Goal: Task Accomplishment & Management: Use online tool/utility

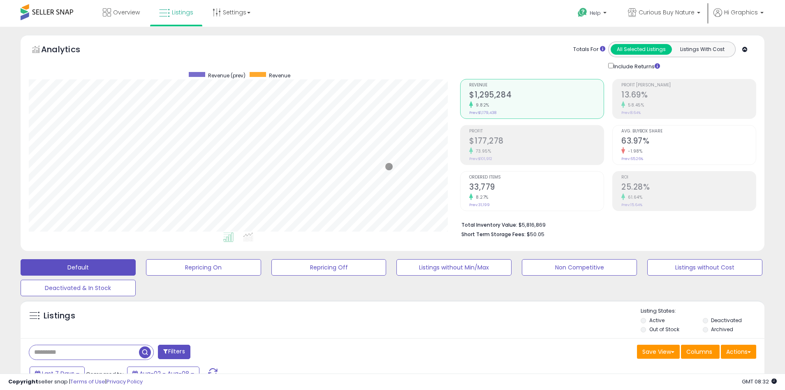
scroll to position [168, 432]
click at [668, 12] on span "Curious Buy Nature" at bounding box center [666, 12] width 56 height 8
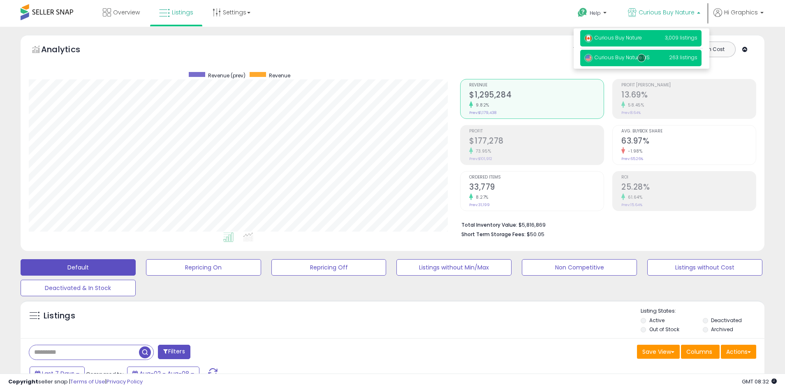
click at [641, 58] on span "Curious Buy Nature US" at bounding box center [616, 57] width 65 height 7
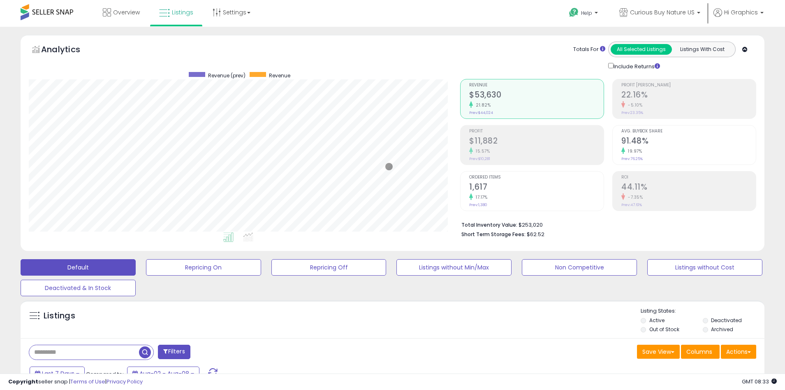
scroll to position [156, 0]
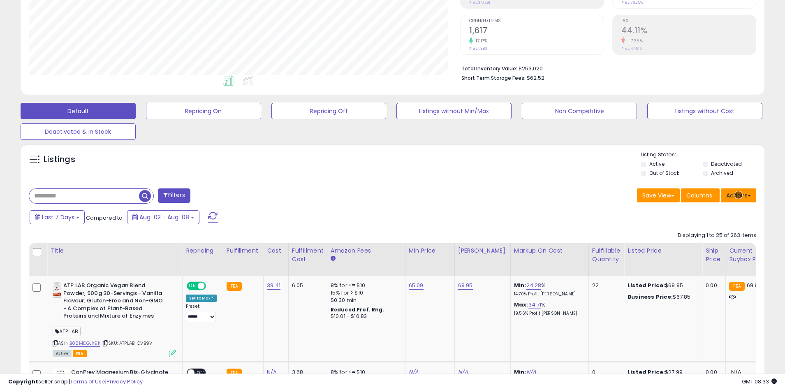
click at [738, 195] on button "Actions" at bounding box center [737, 195] width 35 height 14
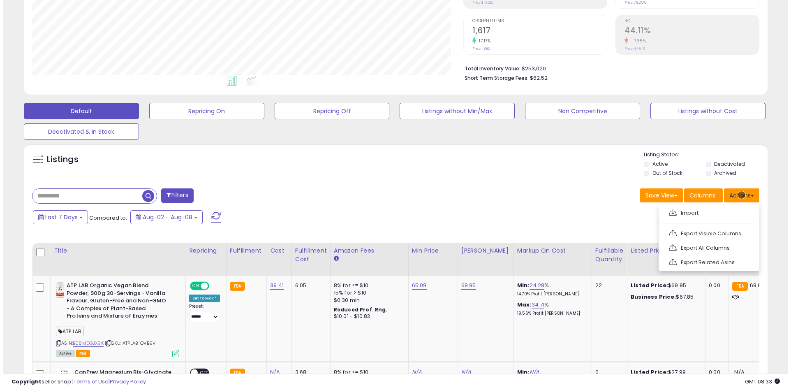
scroll to position [174, 0]
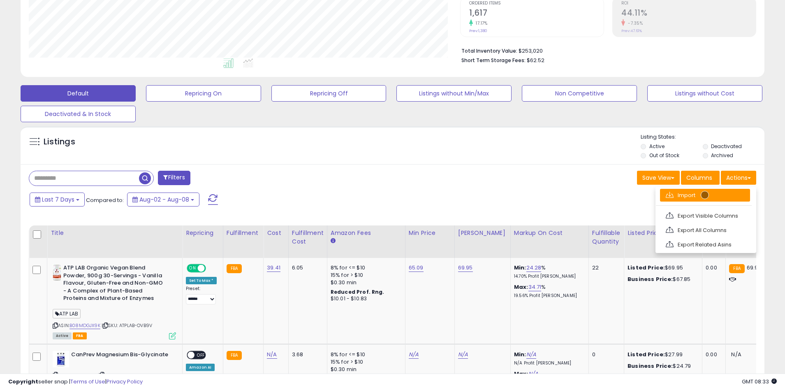
click at [704, 195] on link "Import" at bounding box center [705, 195] width 90 height 13
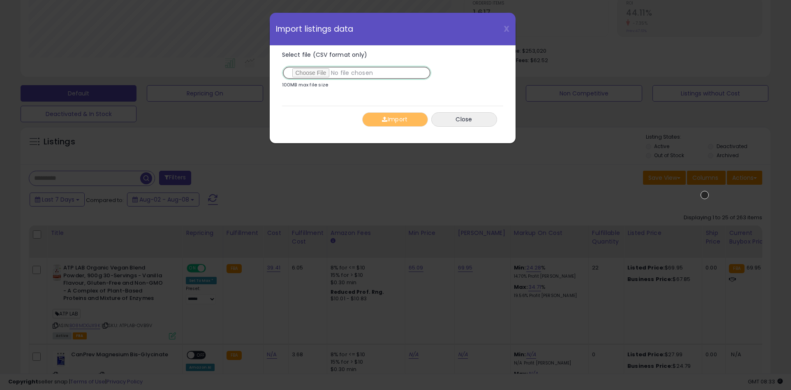
click at [355, 73] on input "Select file (CSV format only)" at bounding box center [356, 73] width 149 height 14
type input "**********"
click at [395, 119] on button "Import" at bounding box center [395, 119] width 66 height 14
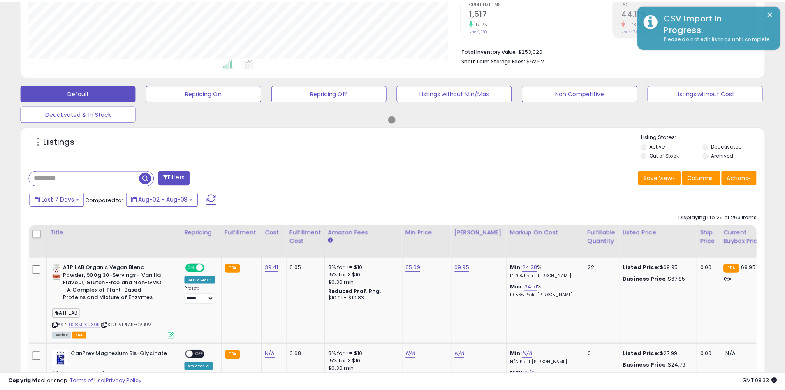
scroll to position [410789, 410526]
